Goal: Task Accomplishment & Management: Use online tool/utility

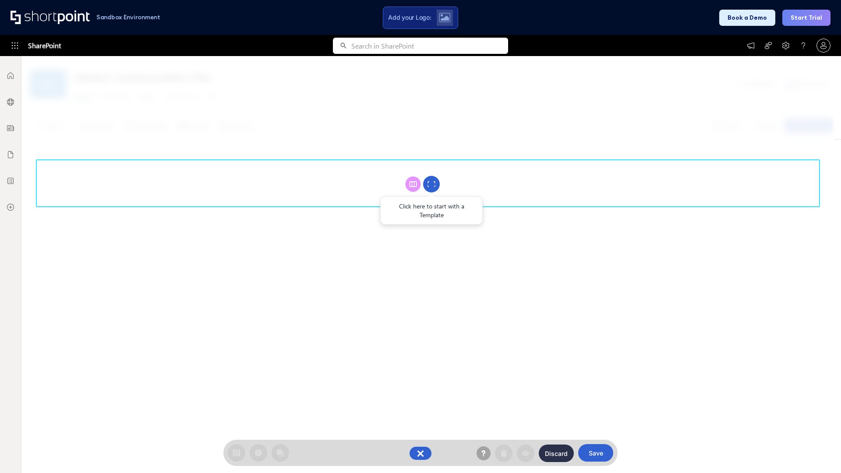
click at [431, 184] on circle at bounding box center [431, 184] width 17 height 17
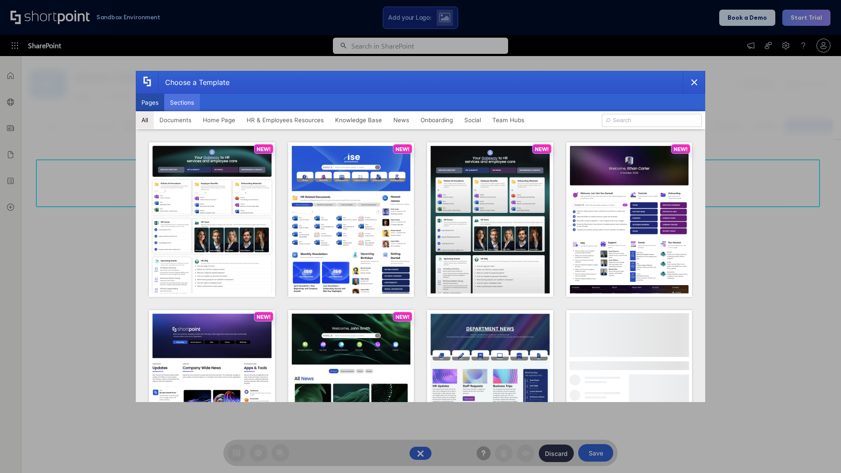
click at [182, 102] on button "Sections" at bounding box center [181, 103] width 35 height 18
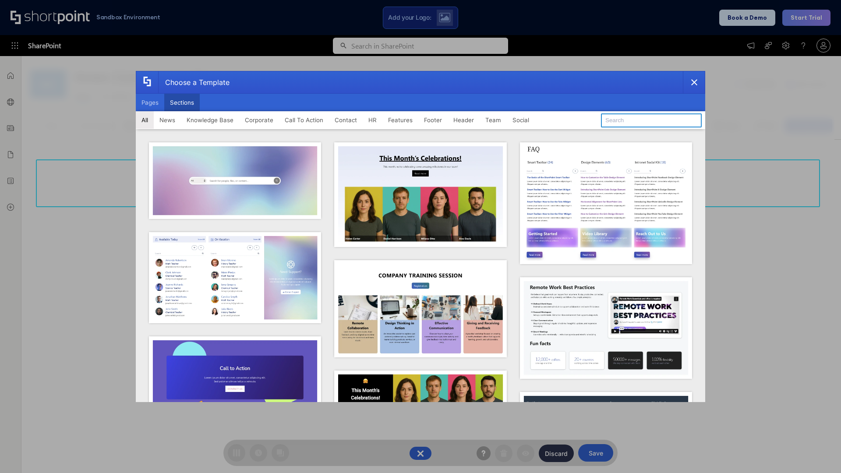
type input "CTA 3"
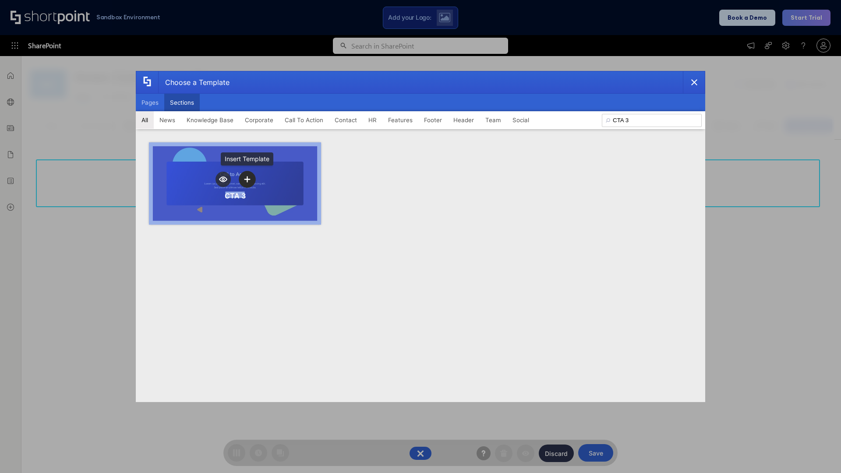
click at [247, 179] on icon "template selector" at bounding box center [247, 179] width 6 height 6
